Goal: Task Accomplishment & Management: Manage account settings

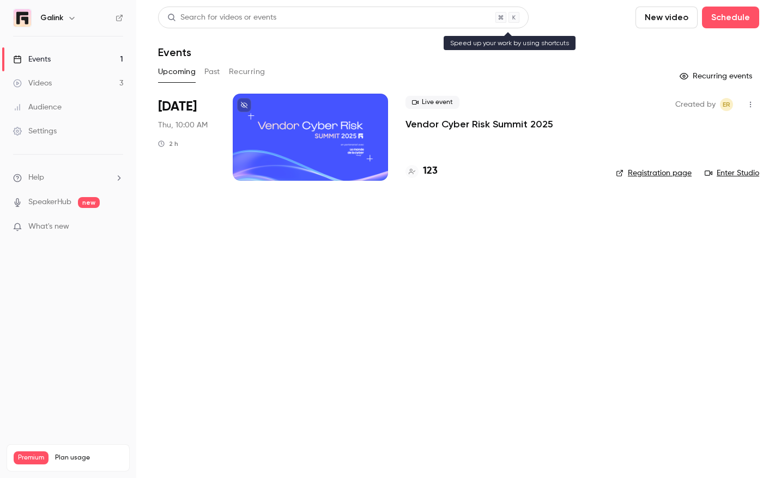
click at [261, 17] on div "Search for videos or events" at bounding box center [221, 17] width 109 height 11
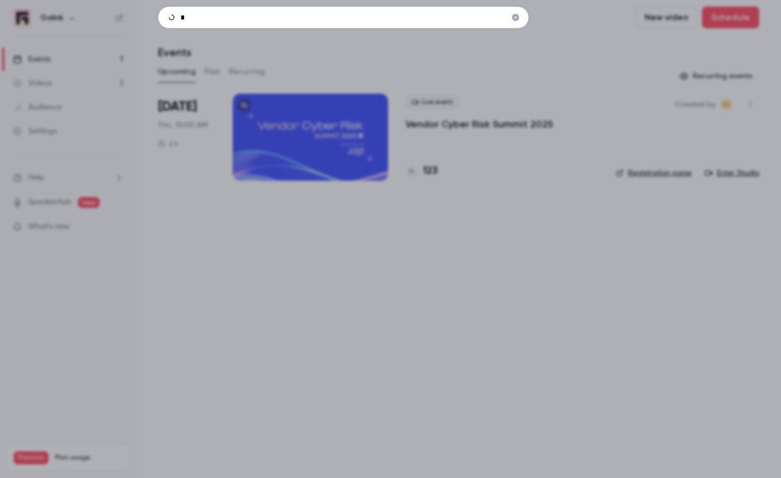
type input "**"
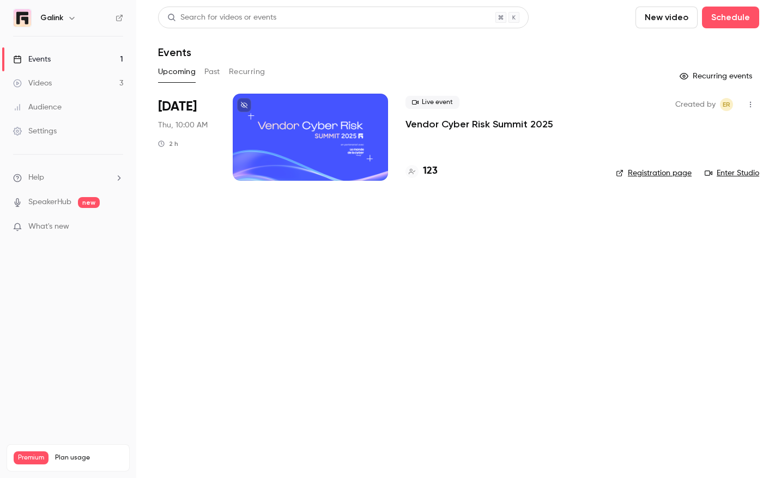
click at [215, 71] on button "Past" at bounding box center [212, 71] width 16 height 17
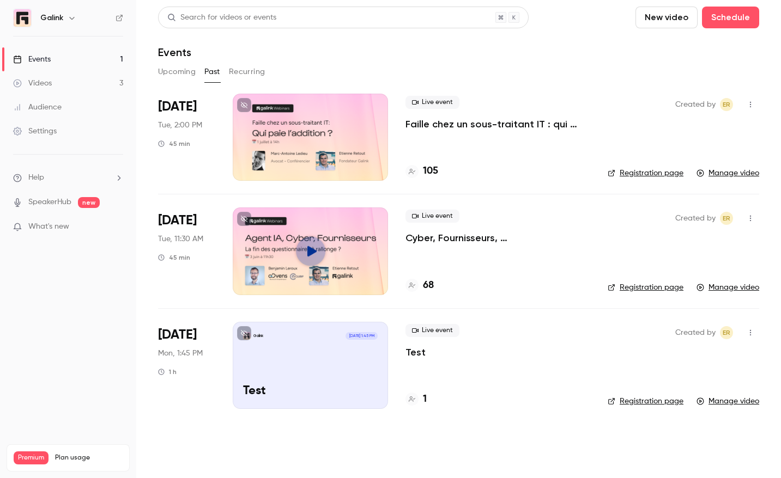
click at [169, 75] on button "Upcoming" at bounding box center [177, 71] width 38 height 17
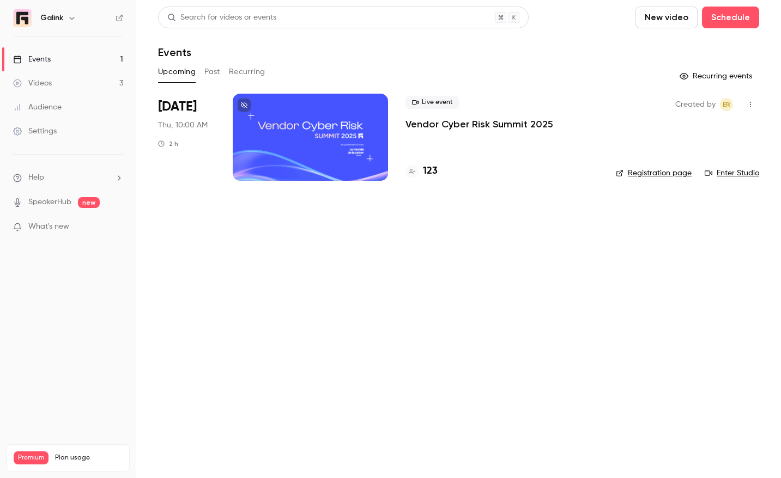
click at [182, 147] on div "[DATE] Thu, 10:00 AM 2 h" at bounding box center [186, 137] width 57 height 87
click at [325, 128] on div at bounding box center [310, 137] width 155 height 87
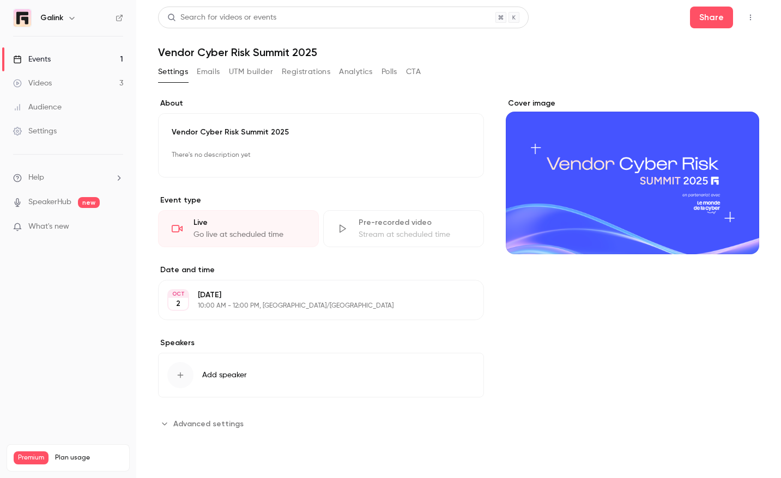
click at [297, 73] on button "Registrations" at bounding box center [306, 71] width 48 height 17
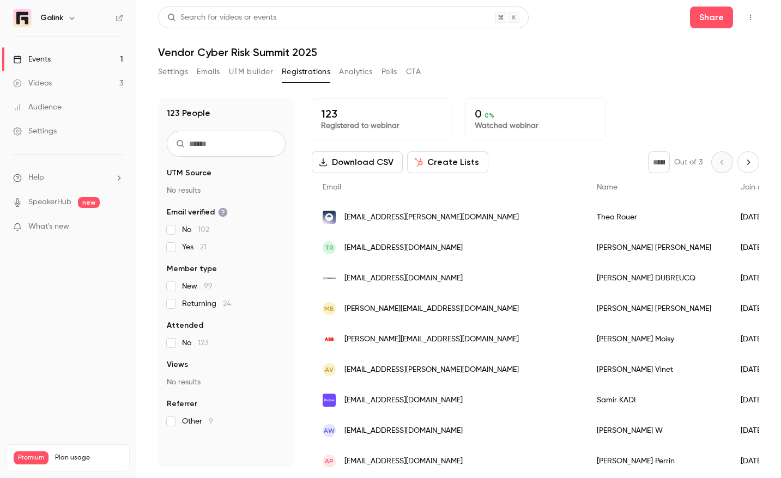
click at [218, 148] on input "text" at bounding box center [226, 144] width 119 height 26
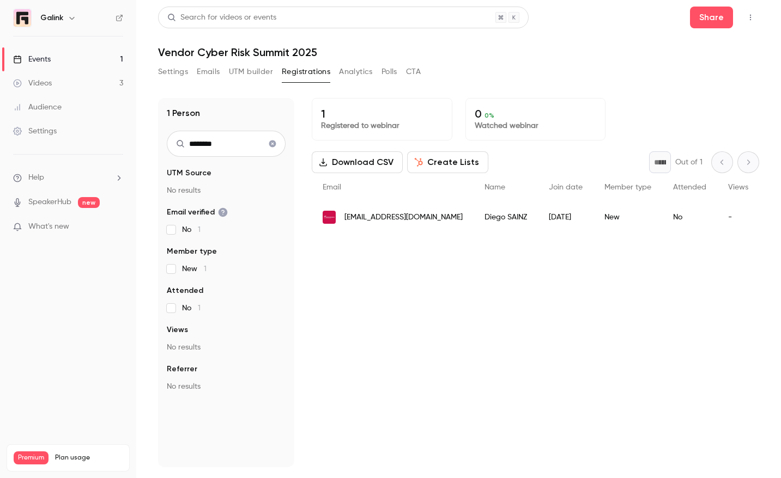
type input "********"
click at [391, 217] on span "[EMAIL_ADDRESS][DOMAIN_NAME]" at bounding box center [403, 217] width 118 height 11
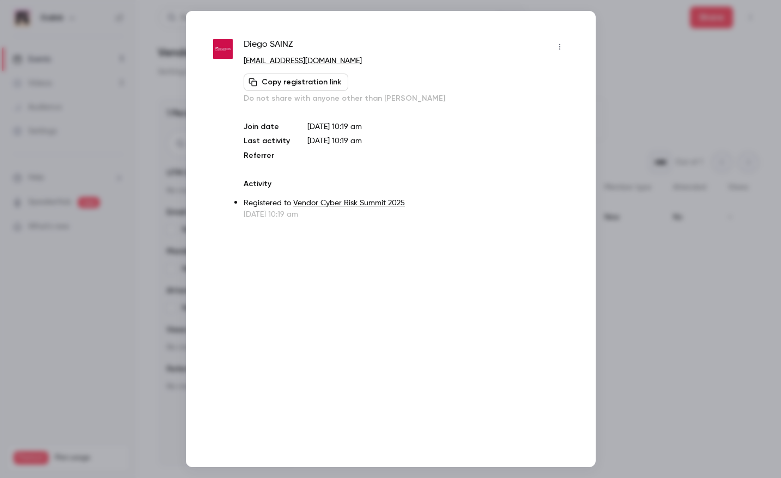
click at [264, 41] on span "[PERSON_NAME]" at bounding box center [267, 46] width 49 height 17
copy div "[PERSON_NAME]"
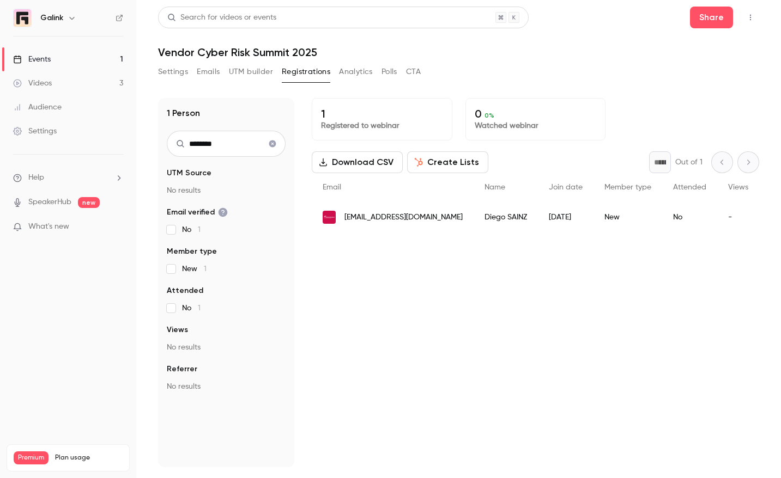
click at [163, 72] on button "Settings" at bounding box center [173, 71] width 30 height 17
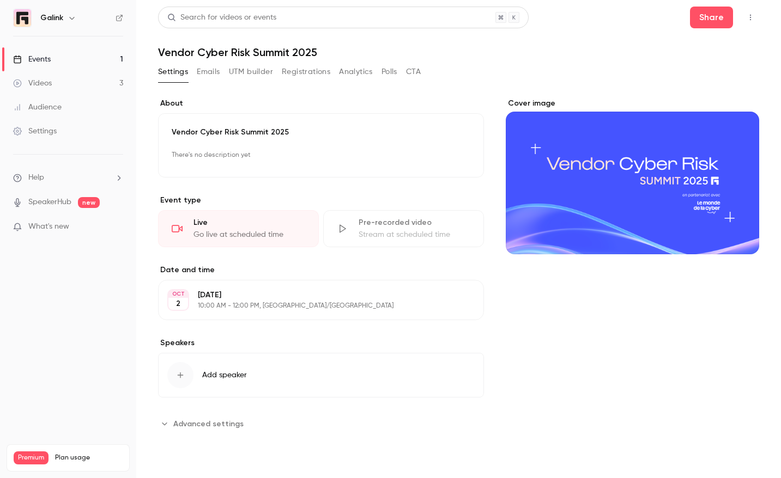
click at [210, 77] on button "Emails" at bounding box center [208, 71] width 23 height 17
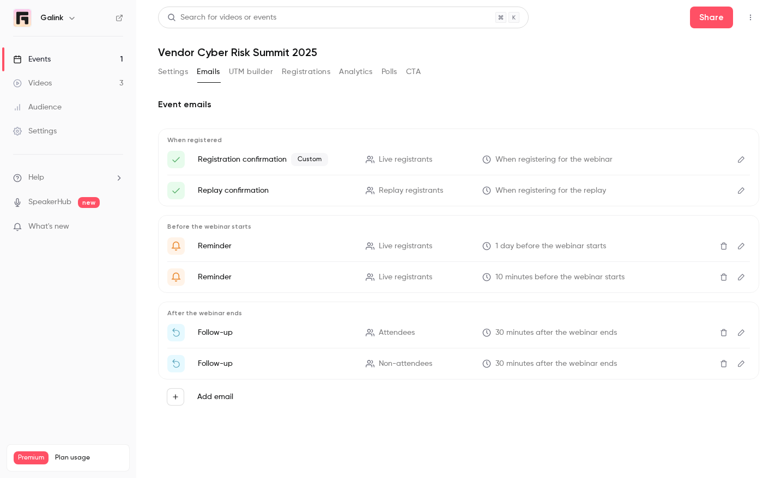
click at [64, 84] on link "Videos 3" at bounding box center [68, 83] width 136 height 24
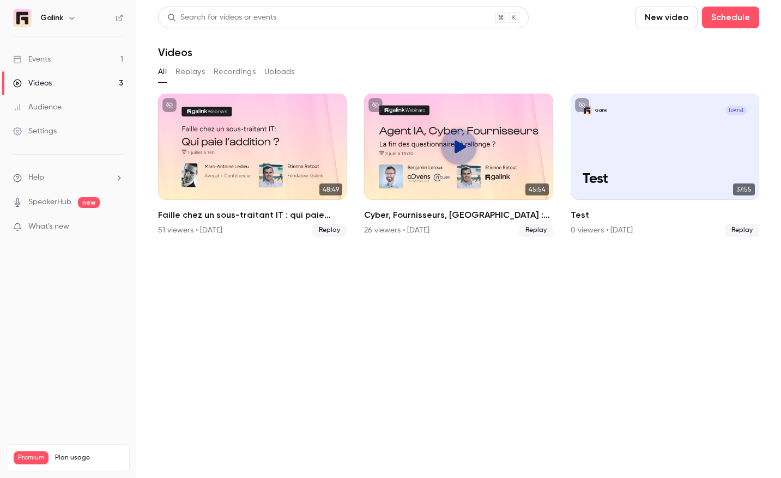
click at [64, 107] on link "Audience" at bounding box center [68, 107] width 136 height 24
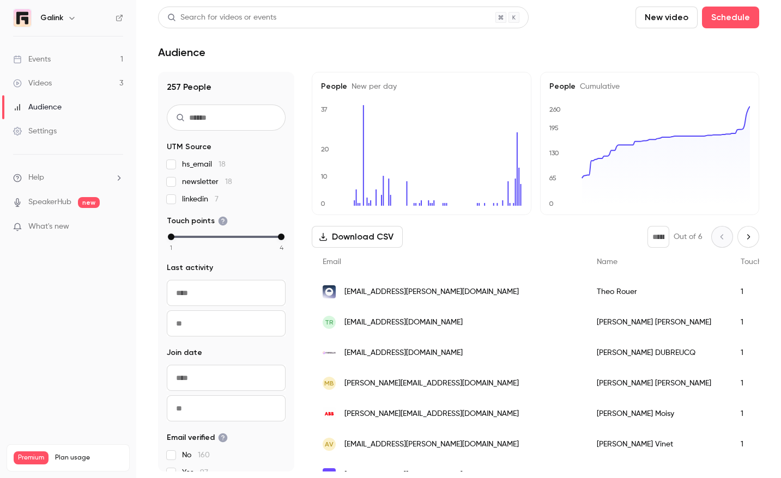
click at [39, 180] on span "Help" at bounding box center [36, 177] width 16 height 11
click at [50, 127] on div at bounding box center [390, 239] width 781 height 478
click at [50, 62] on div "Events" at bounding box center [32, 59] width 38 height 11
